Goal: Task Accomplishment & Management: Use online tool/utility

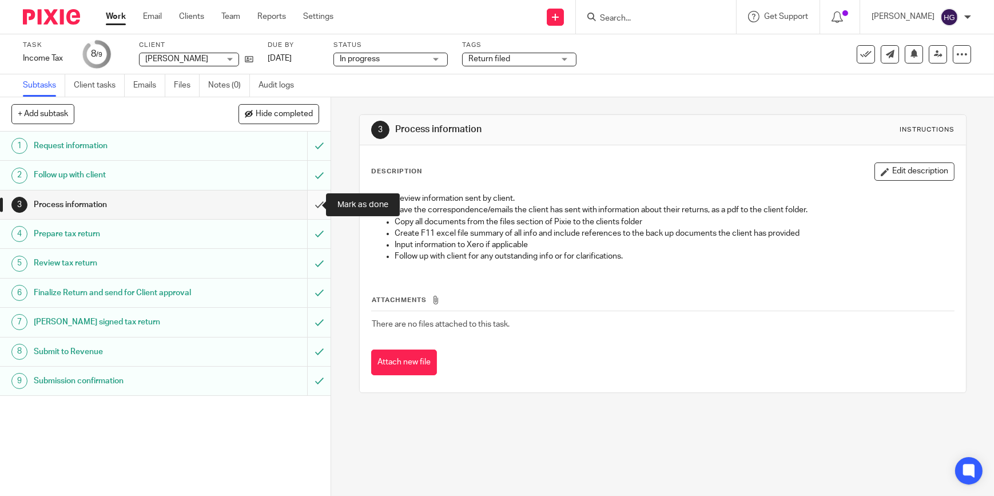
click at [312, 204] on input "submit" at bounding box center [165, 204] width 330 height 29
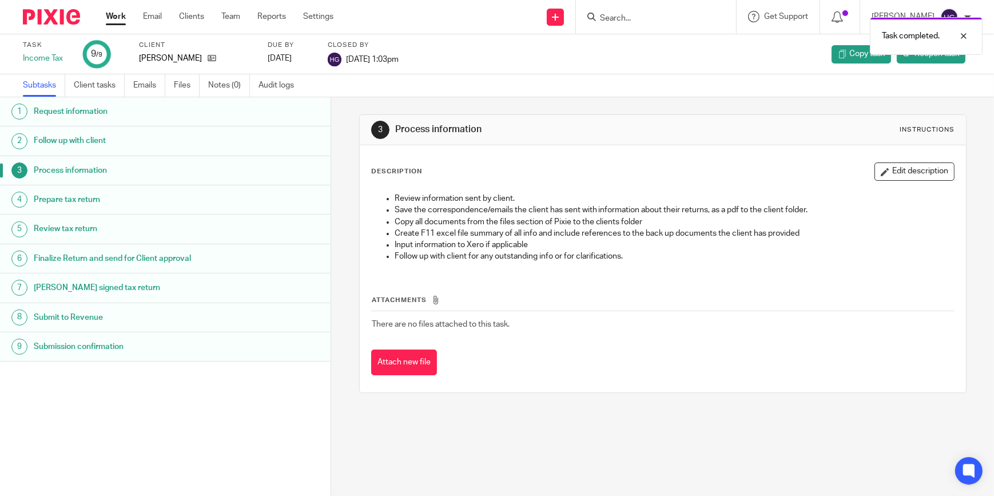
click at [114, 22] on link "Work" at bounding box center [116, 16] width 20 height 11
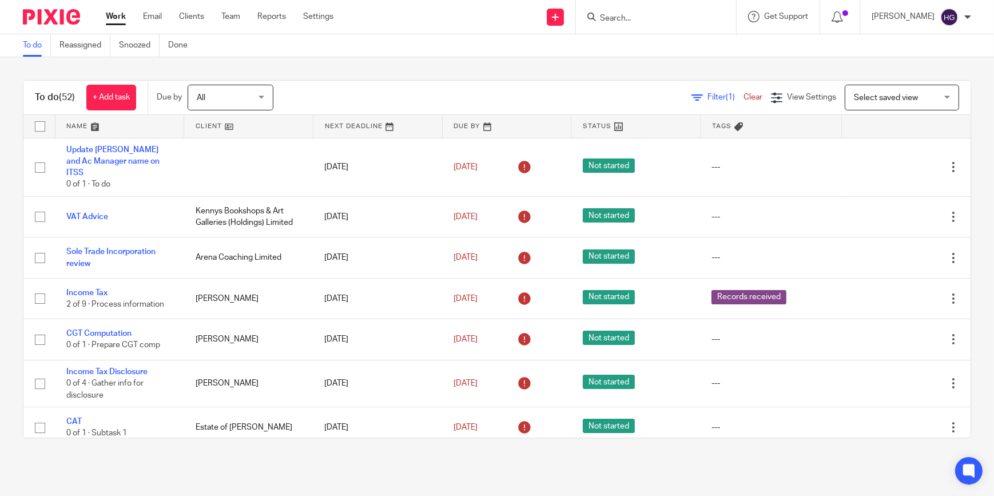
click at [609, 14] on div at bounding box center [653, 17] width 133 height 14
click at [657, 14] on input "Search" at bounding box center [650, 19] width 103 height 10
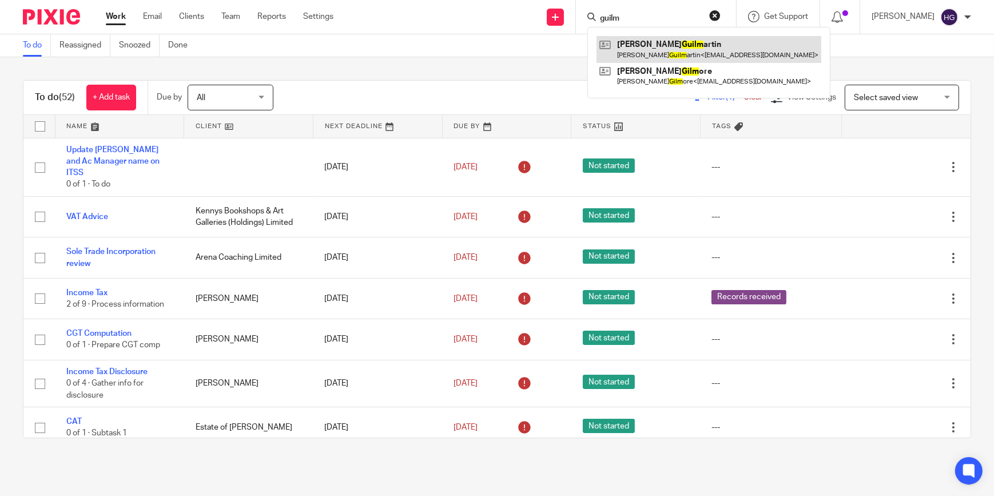
type input "guilm"
click at [714, 50] on link at bounding box center [708, 49] width 225 height 26
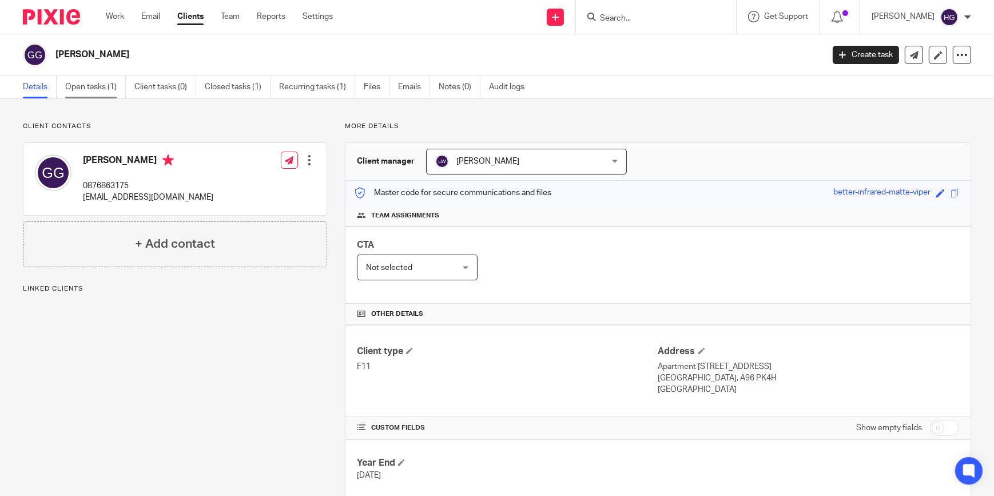
click at [74, 83] on link "Open tasks (1)" at bounding box center [95, 87] width 61 height 22
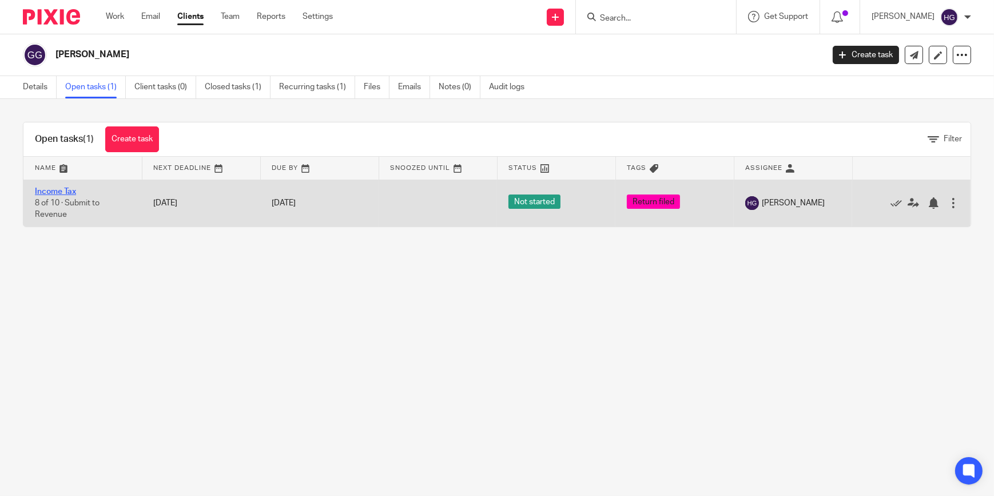
click at [47, 189] on link "Income Tax" at bounding box center [55, 192] width 41 height 8
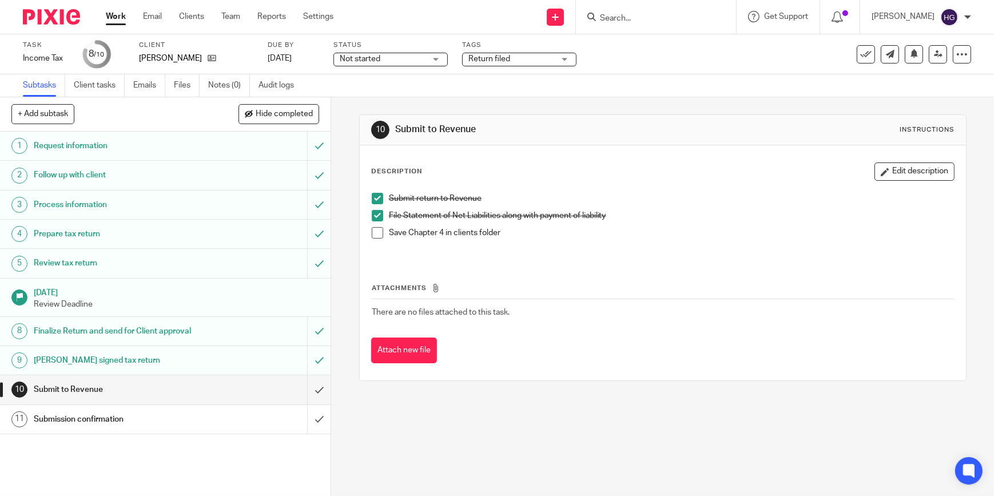
click at [374, 232] on span at bounding box center [377, 232] width 11 height 11
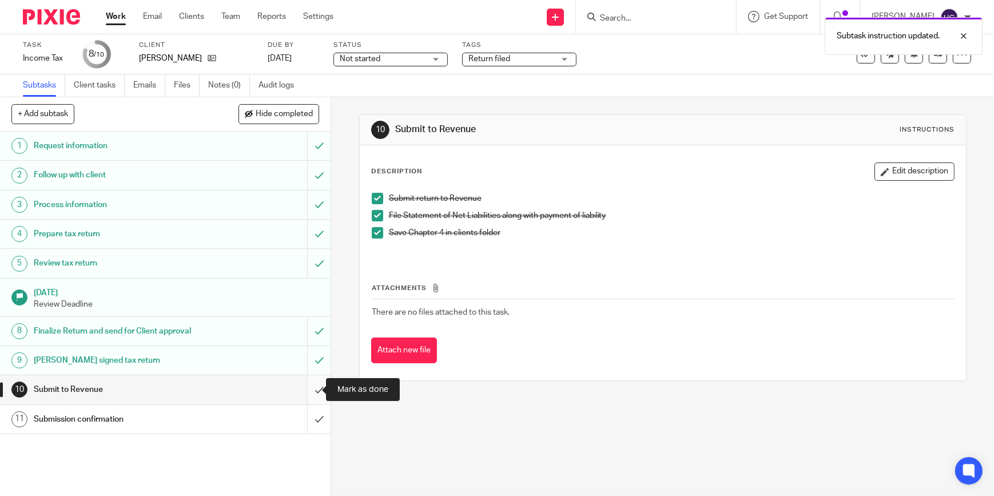
click at [308, 393] on input "submit" at bounding box center [165, 389] width 330 height 29
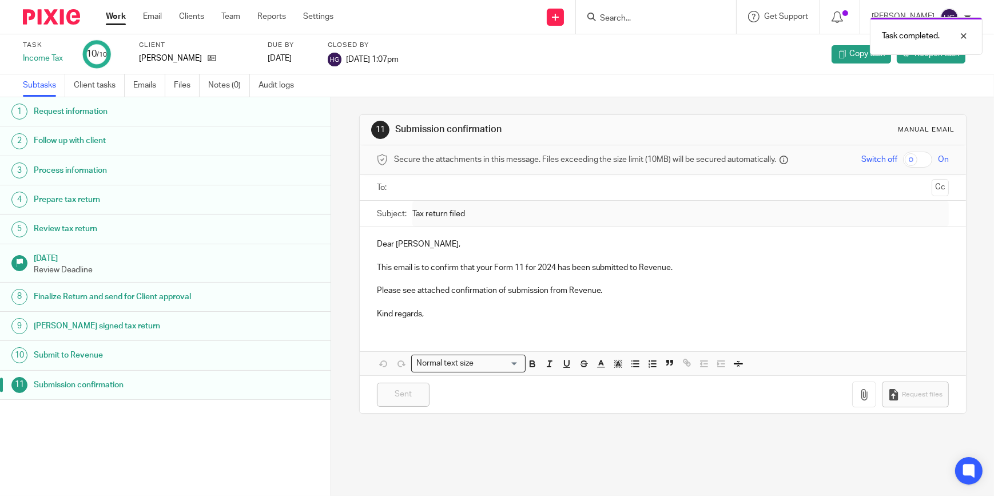
click at [117, 15] on link "Work" at bounding box center [116, 16] width 20 height 11
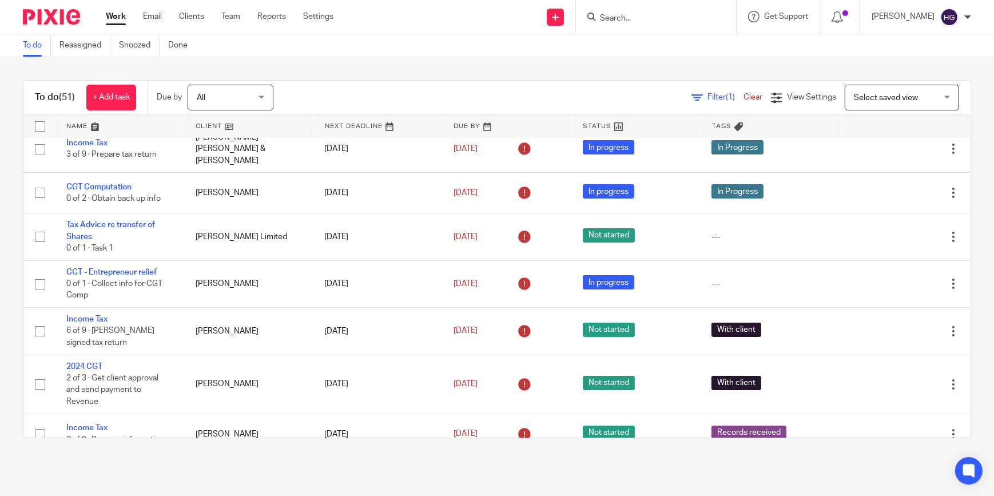
scroll to position [364, 0]
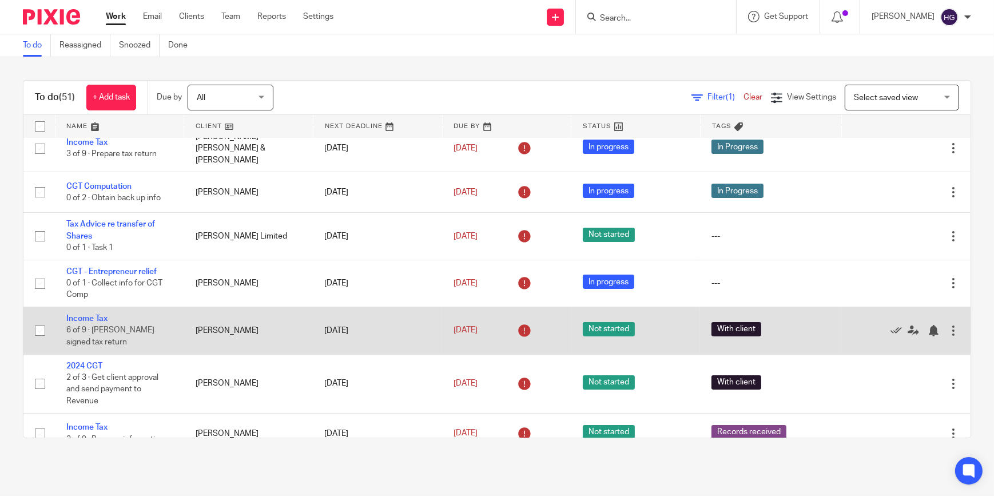
click at [90, 307] on td "Income Tax 6 of 9 · Chase signed tax return" at bounding box center [119, 330] width 129 height 47
click at [89, 314] on link "Income Tax" at bounding box center [86, 318] width 41 height 8
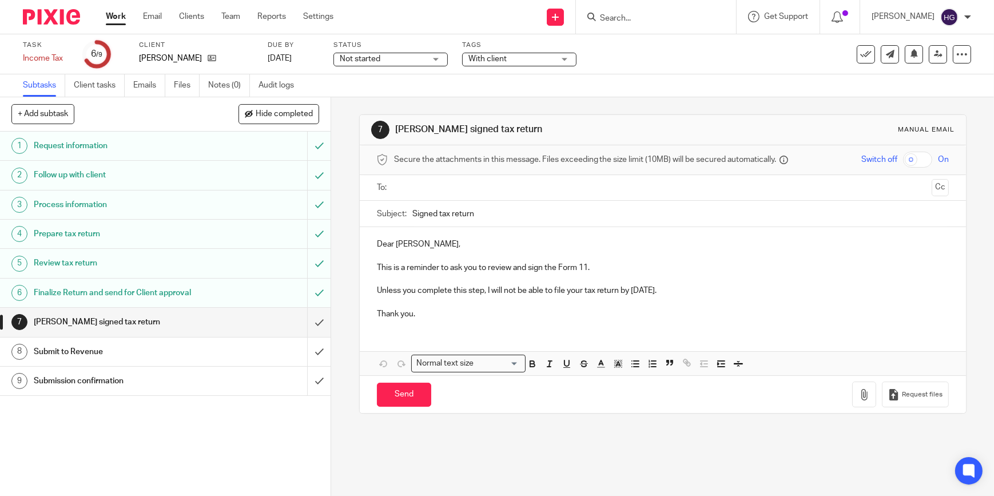
click at [628, 290] on p "Unless you complete this step, I will not be able to file your tax return by [D…" at bounding box center [663, 290] width 572 height 11
click at [632, 290] on p "Unless you complete this step, I will not be able to file your tax return by [D…" at bounding box center [663, 290] width 572 height 11
click at [420, 313] on p "Thank you." at bounding box center [663, 313] width 572 height 11
click at [408, 189] on input "text" at bounding box center [662, 187] width 529 height 13
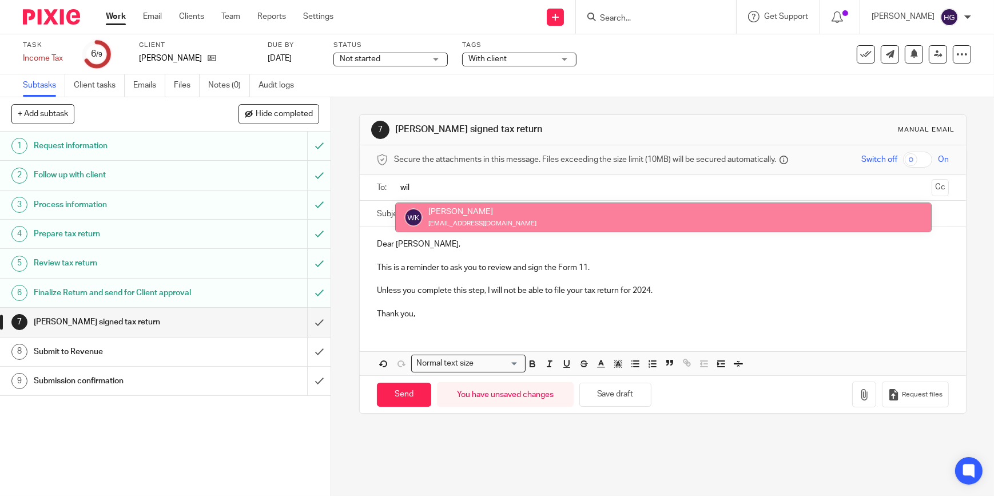
type input "wil"
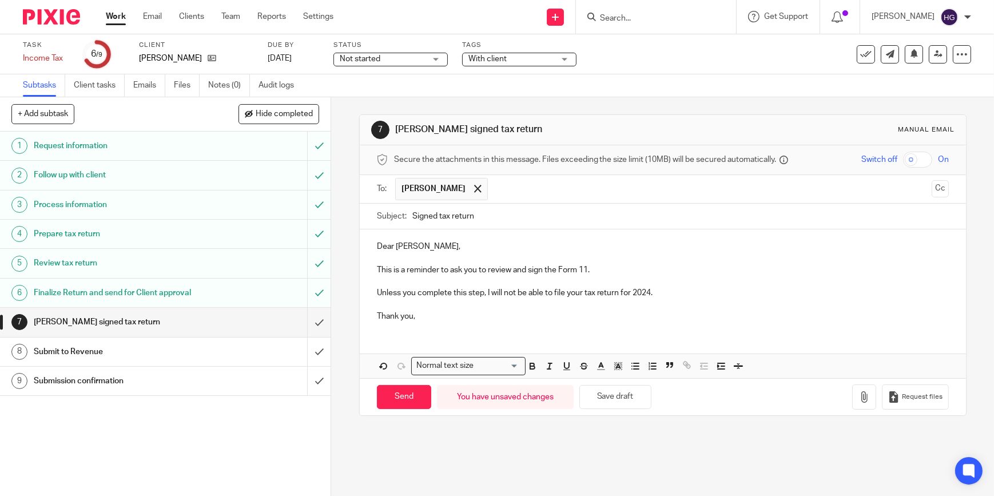
click at [585, 268] on p "This is a reminder to ask you to review and sign the Form 11." at bounding box center [663, 269] width 572 height 11
click at [406, 394] on input "Send" at bounding box center [404, 397] width 54 height 25
type input "Sent"
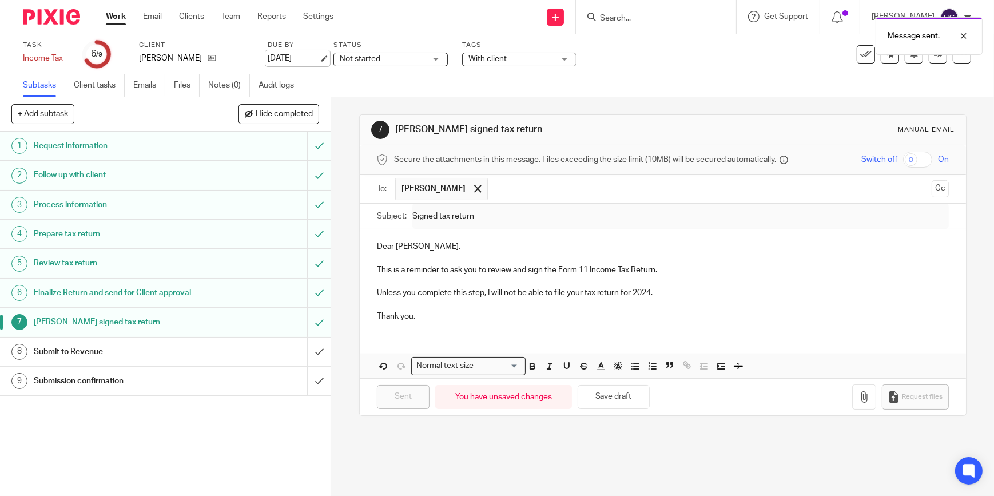
click at [296, 65] on link "[DATE]" at bounding box center [293, 59] width 51 height 12
